Goal: Navigation & Orientation: Find specific page/section

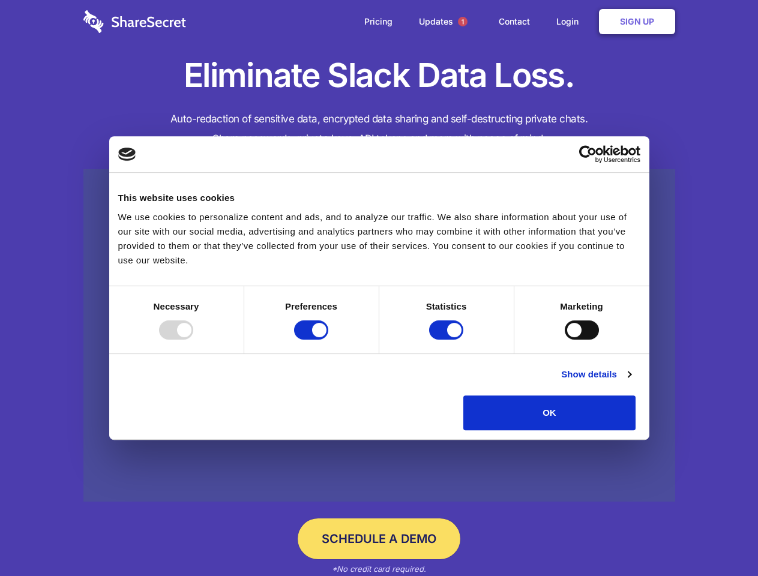
click at [193, 340] on div at bounding box center [176, 329] width 34 height 19
click at [328, 340] on input "Preferences" at bounding box center [311, 329] width 34 height 19
click at [448, 340] on input "Statistics" at bounding box center [446, 329] width 34 height 19
click at [565, 340] on input "Marketing" at bounding box center [582, 329] width 34 height 19
checkbox input "false"
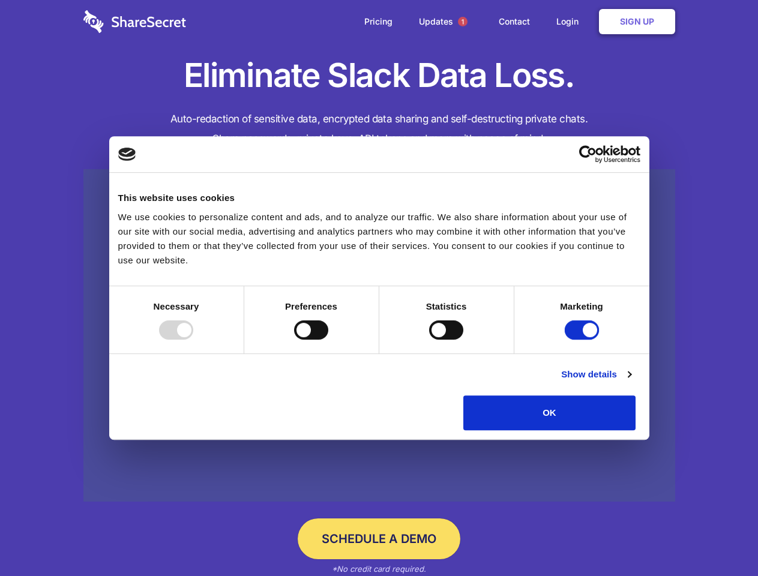
checkbox input "false"
checkbox input "true"
click at [631, 382] on link "Show details" at bounding box center [596, 374] width 70 height 14
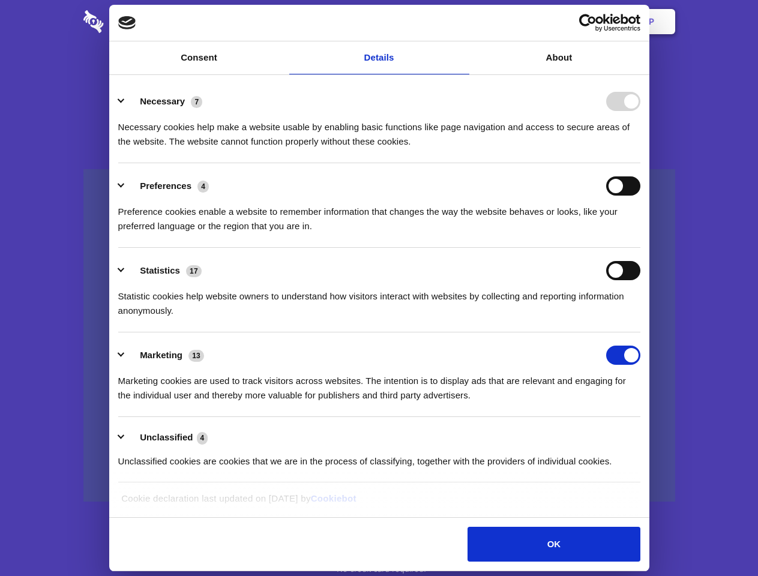
click at [640, 163] on li "Necessary 7 Necessary cookies help make a website usable by enabling basic func…" at bounding box center [379, 121] width 522 height 85
click at [462, 22] on span "1" at bounding box center [463, 22] width 10 height 10
